Goal: Find specific page/section: Find specific page/section

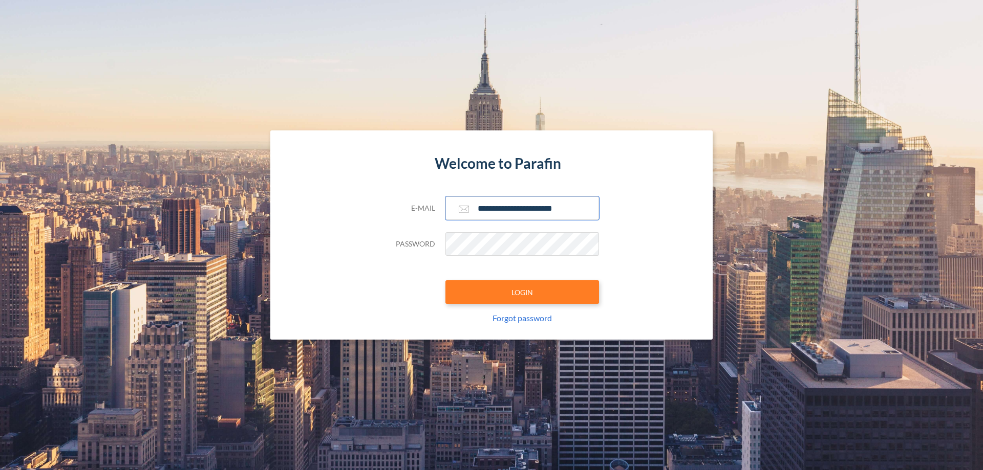
type input "**********"
click at [522, 292] on button "LOGIN" at bounding box center [522, 292] width 154 height 24
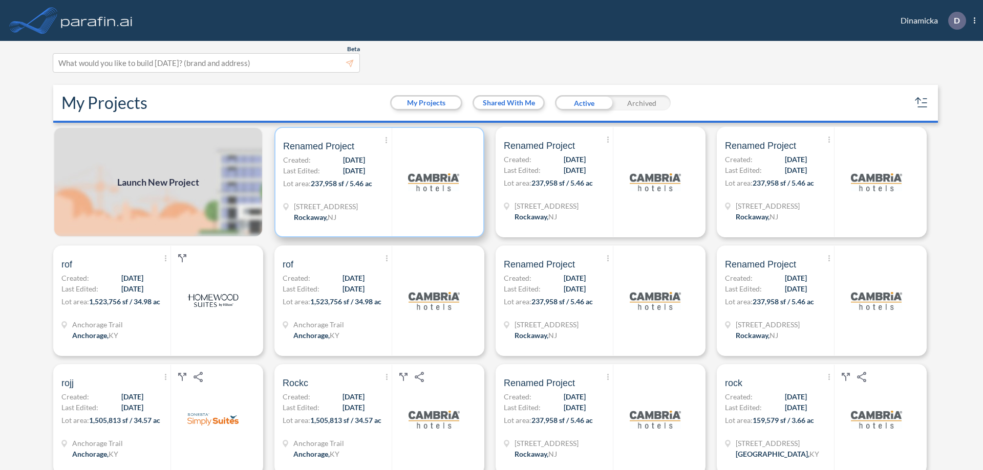
scroll to position [3, 0]
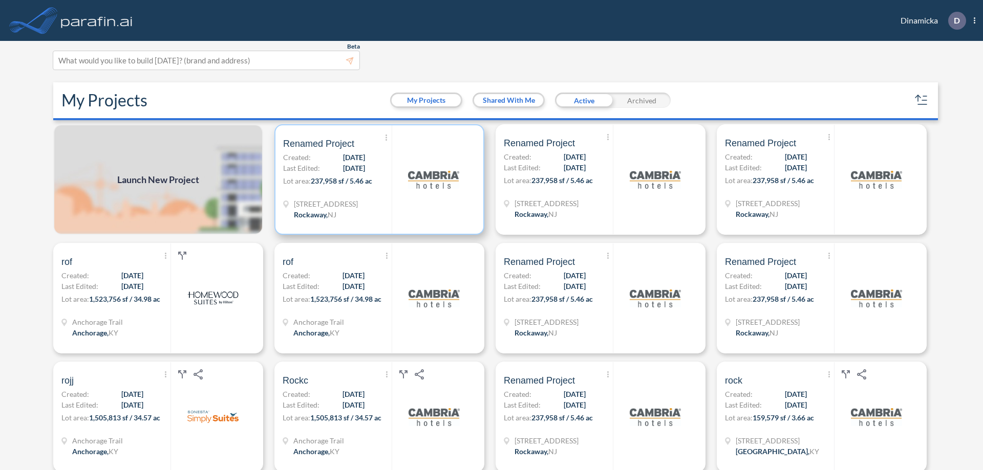
click at [377, 180] on p "Lot area: 237,958 sf / 5.46 ac" at bounding box center [337, 183] width 108 height 15
